Goal: Information Seeking & Learning: Learn about a topic

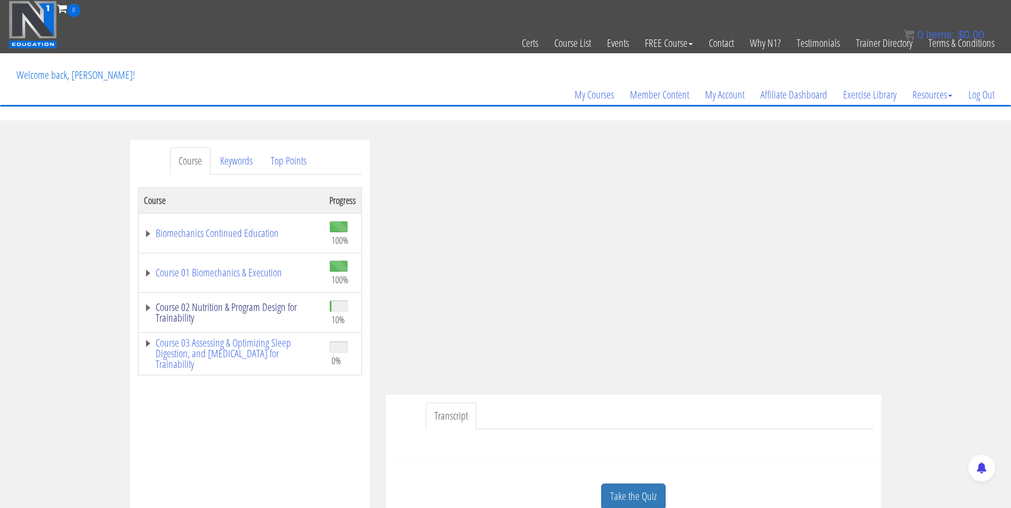
click at [208, 308] on link "Course 02 Nutrition & Program Design for Trainability" at bounding box center [231, 312] width 175 height 21
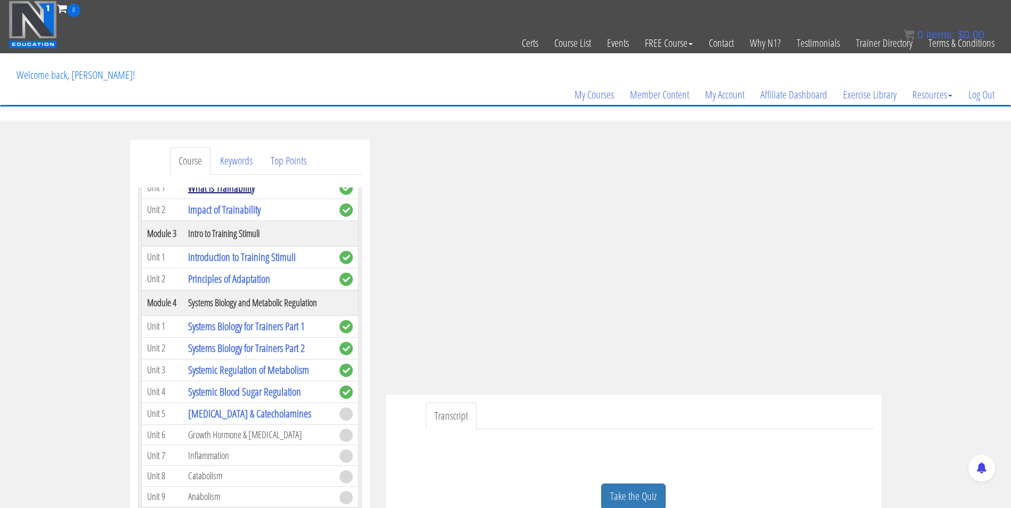
scroll to position [253, 0]
click at [232, 371] on link "Systemic Regulation of Metabolism" at bounding box center [248, 371] width 121 height 14
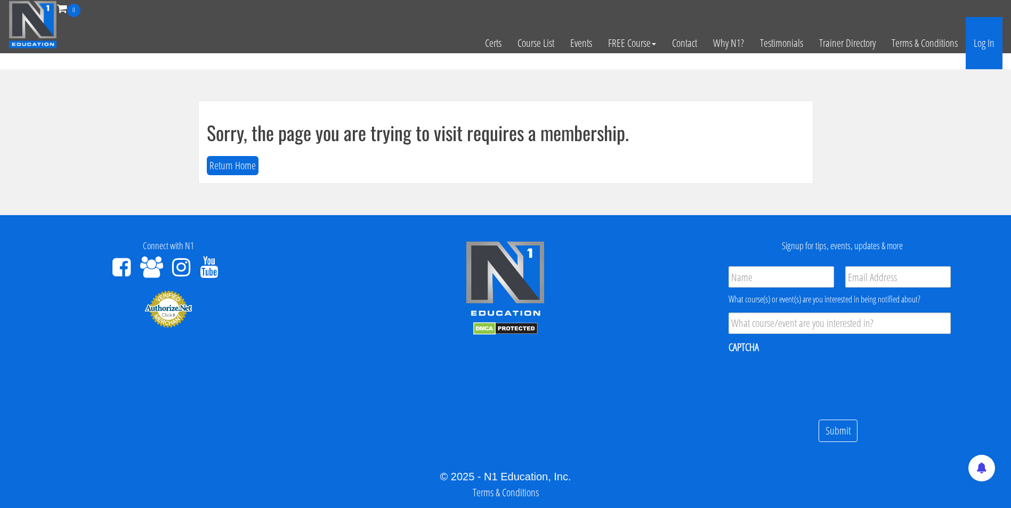
click at [981, 44] on link "Log In" at bounding box center [984, 43] width 37 height 52
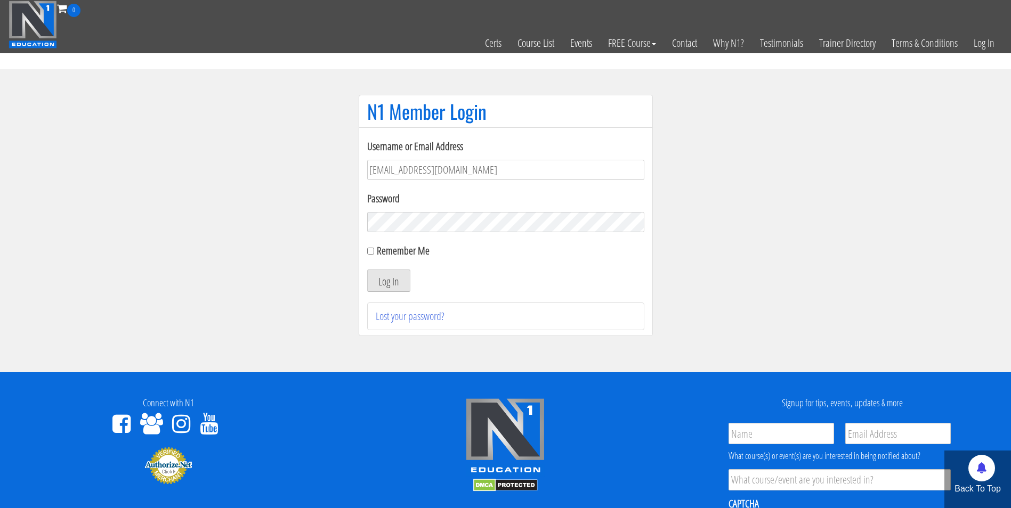
type input "[EMAIL_ADDRESS][DOMAIN_NAME]"
click at [367, 270] on button "Log In" at bounding box center [388, 281] width 43 height 22
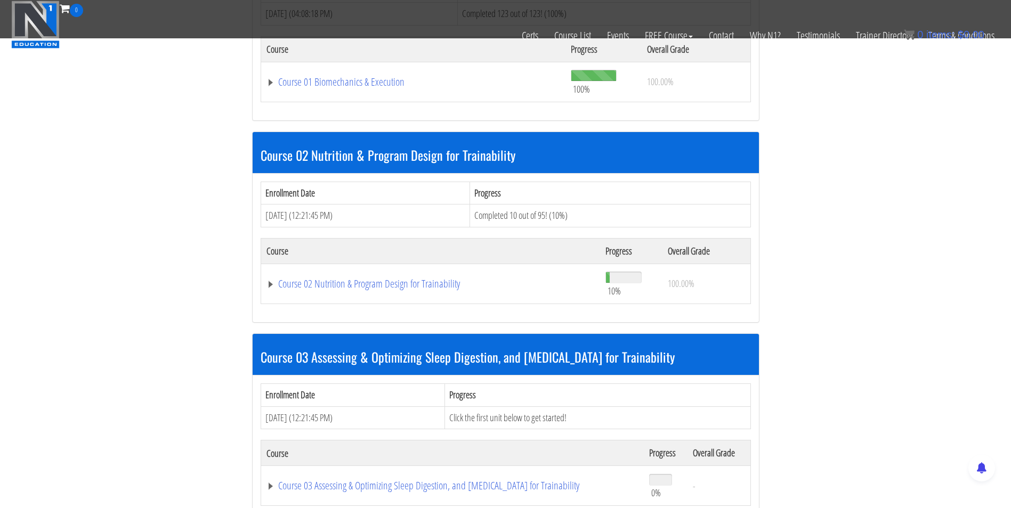
scroll to position [433, 0]
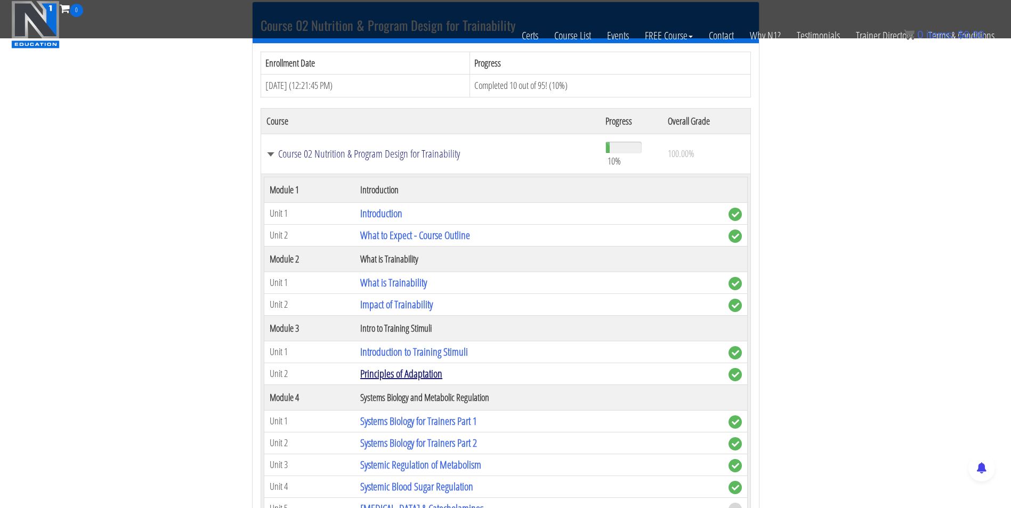
scroll to position [662, 0]
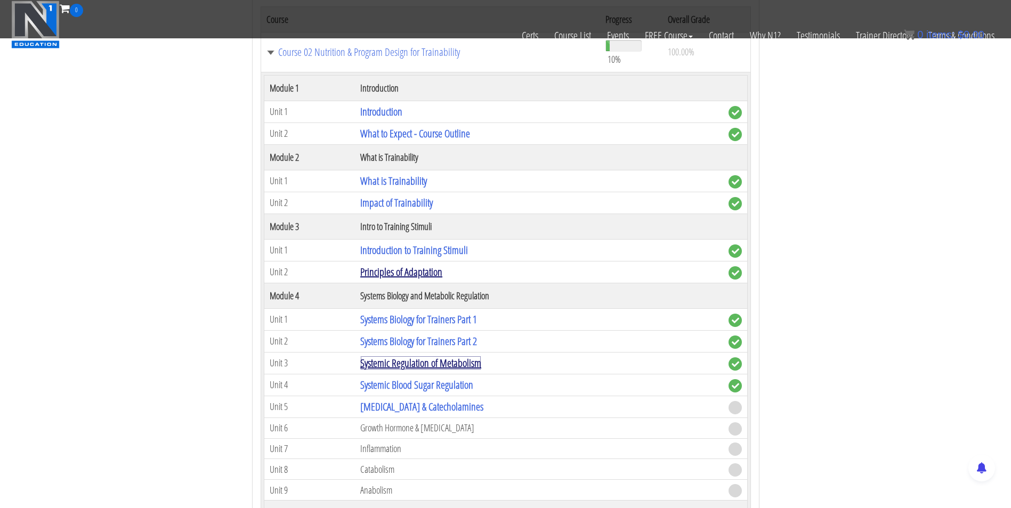
click at [393, 366] on link "Systemic Regulation of Metabolism" at bounding box center [420, 363] width 121 height 14
